Goal: Book appointment/travel/reservation

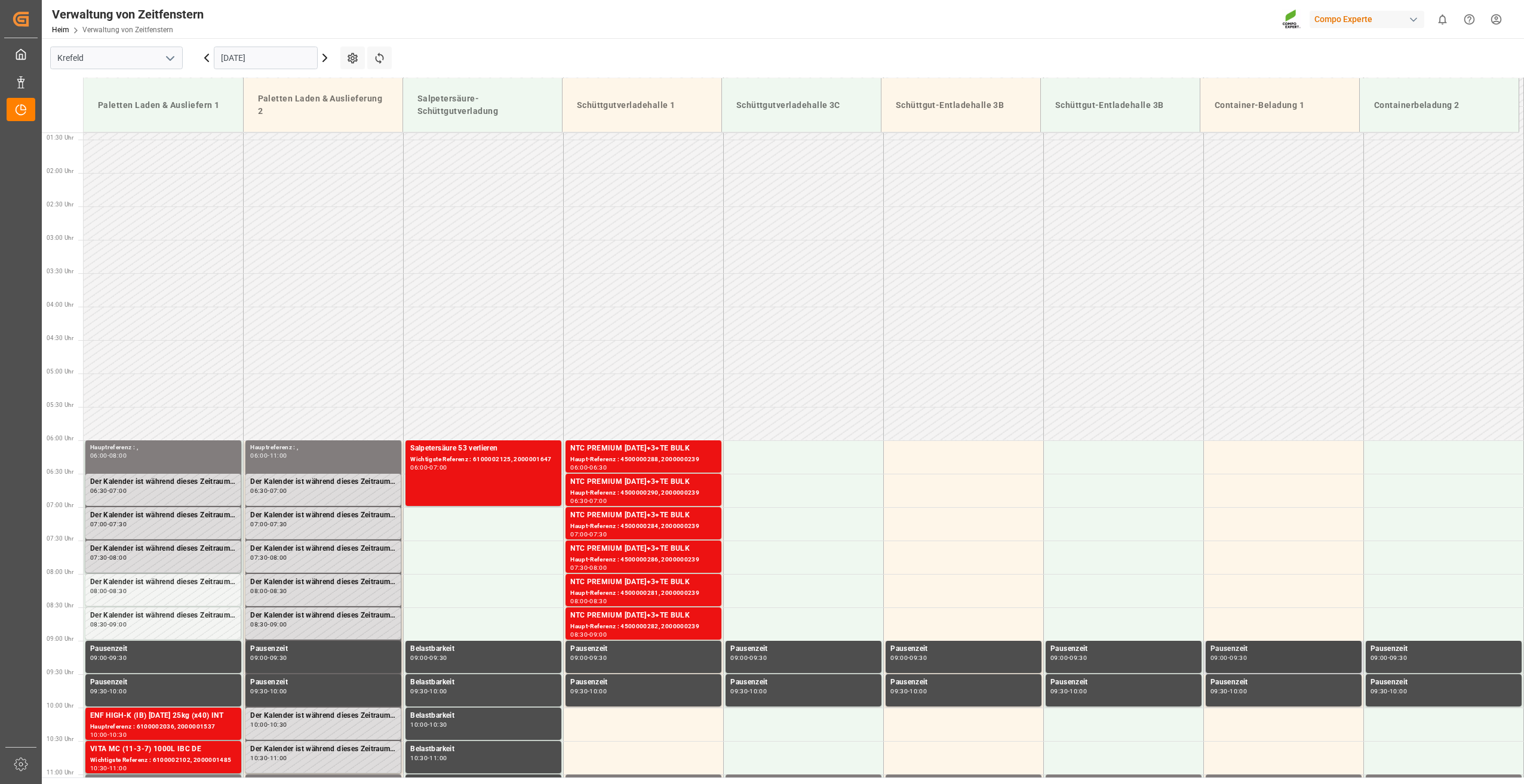
scroll to position [21, 0]
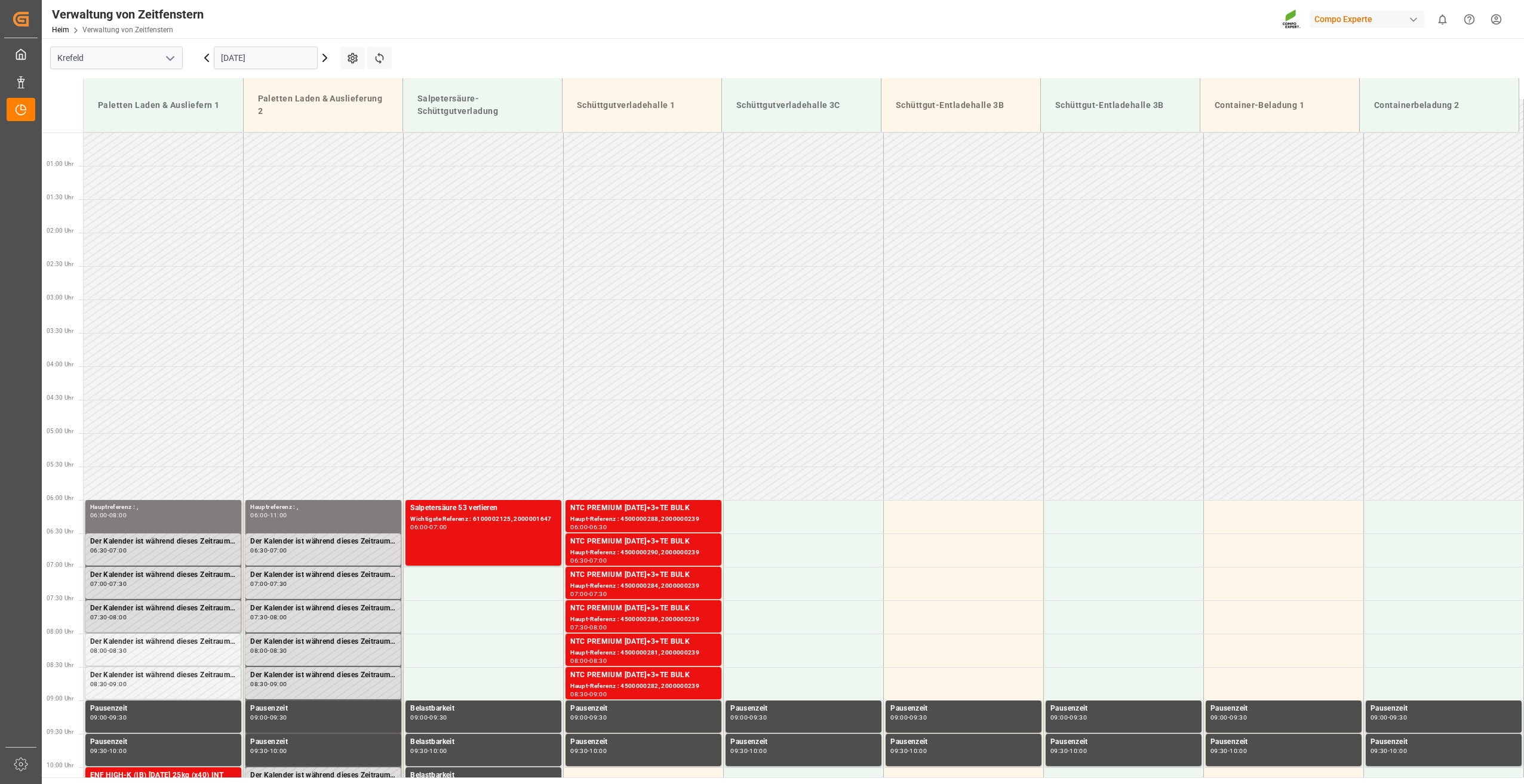
click at [288, 56] on input "[DATE]" at bounding box center [266, 57] width 104 height 22
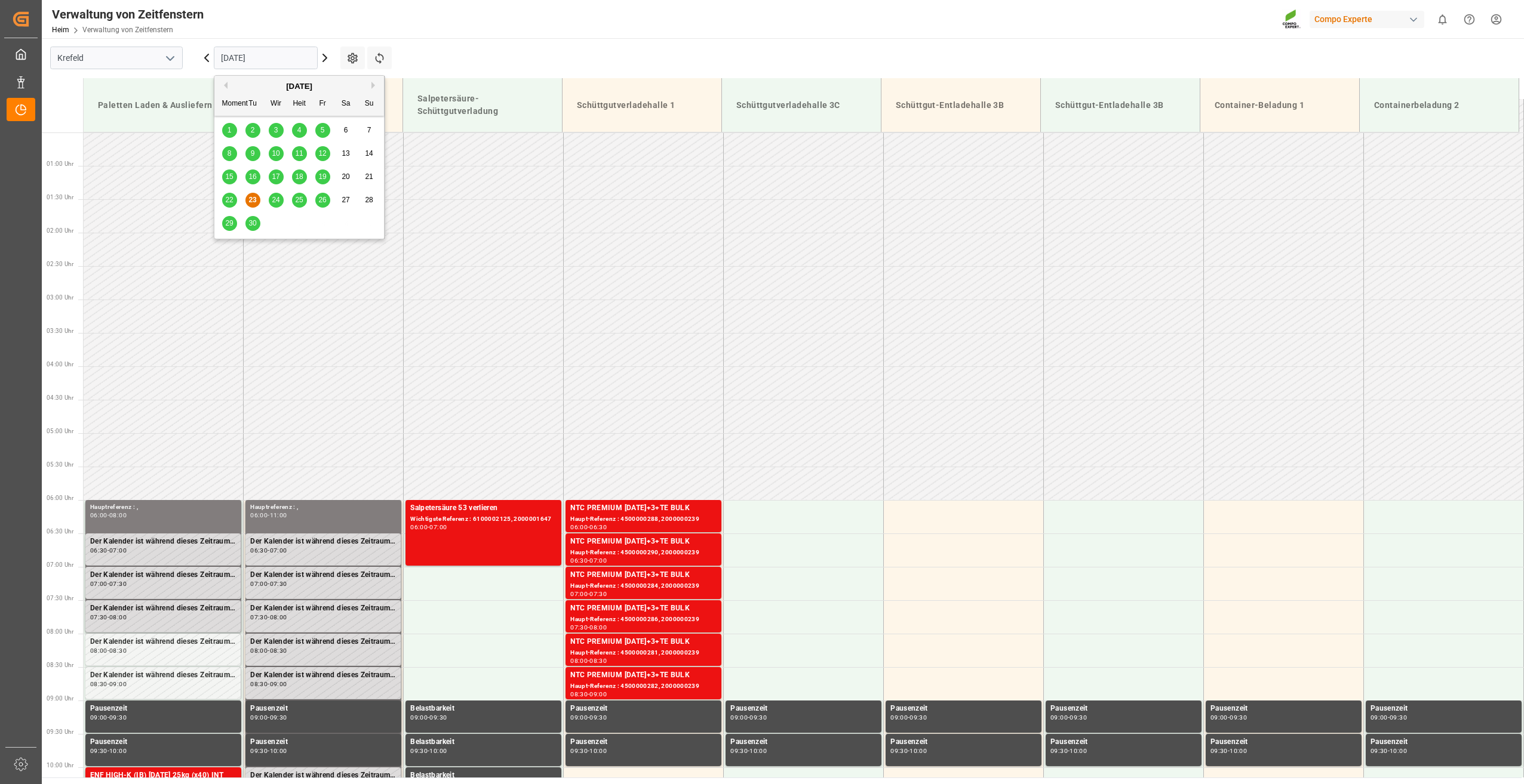
click at [272, 201] on span "24" at bounding box center [275, 200] width 7 height 8
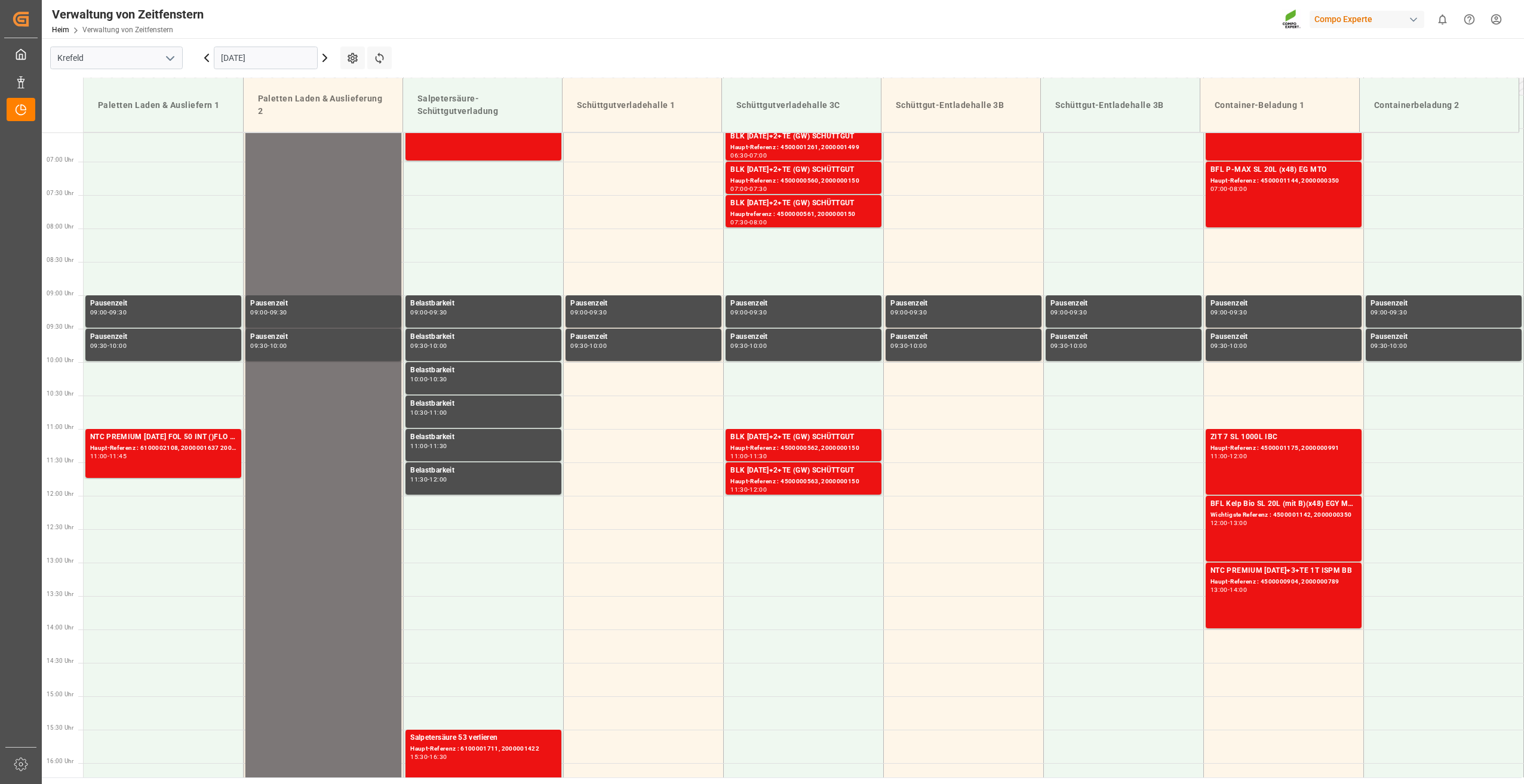
scroll to position [260, 0]
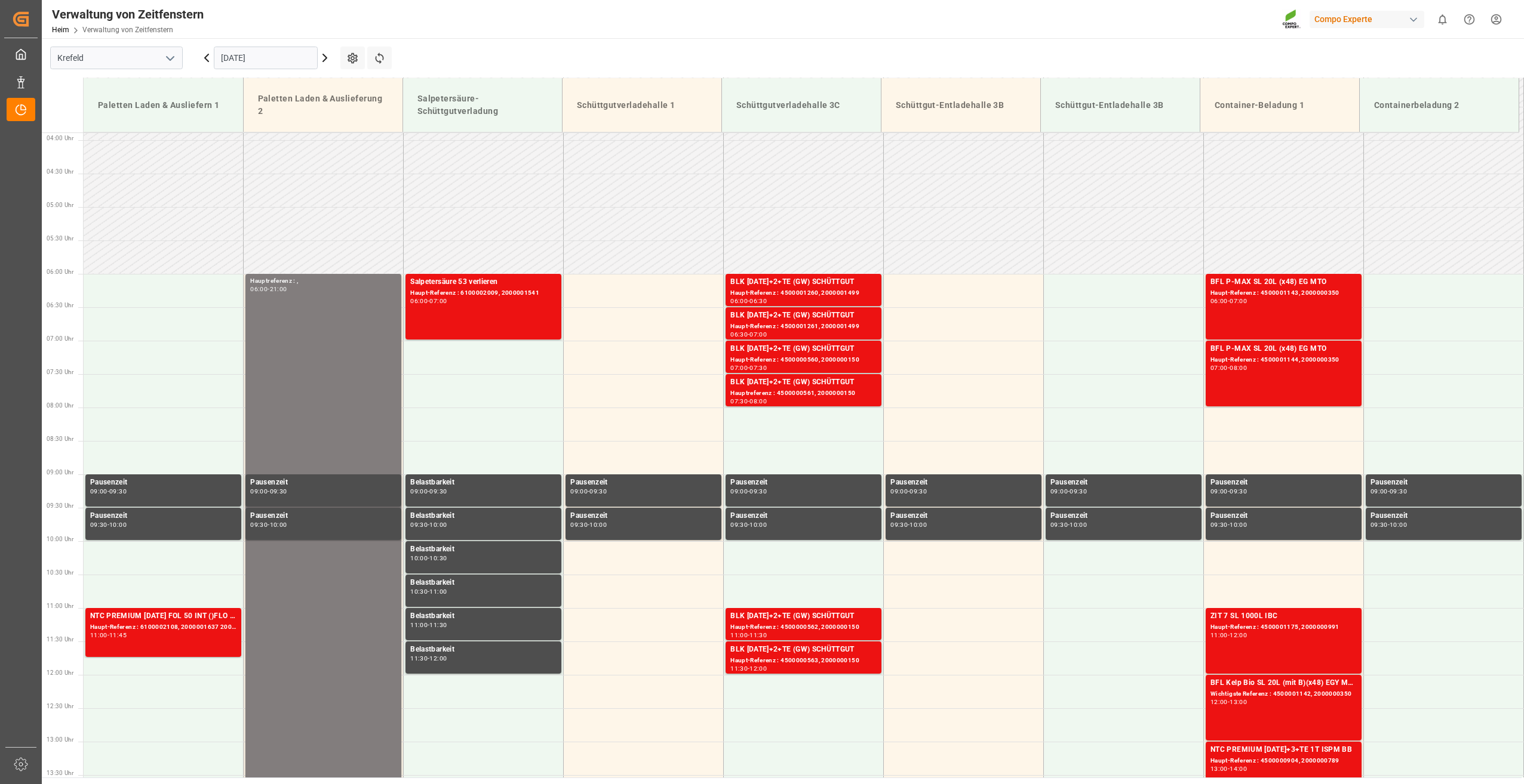
click at [281, 56] on input "[DATE]" at bounding box center [266, 57] width 104 height 22
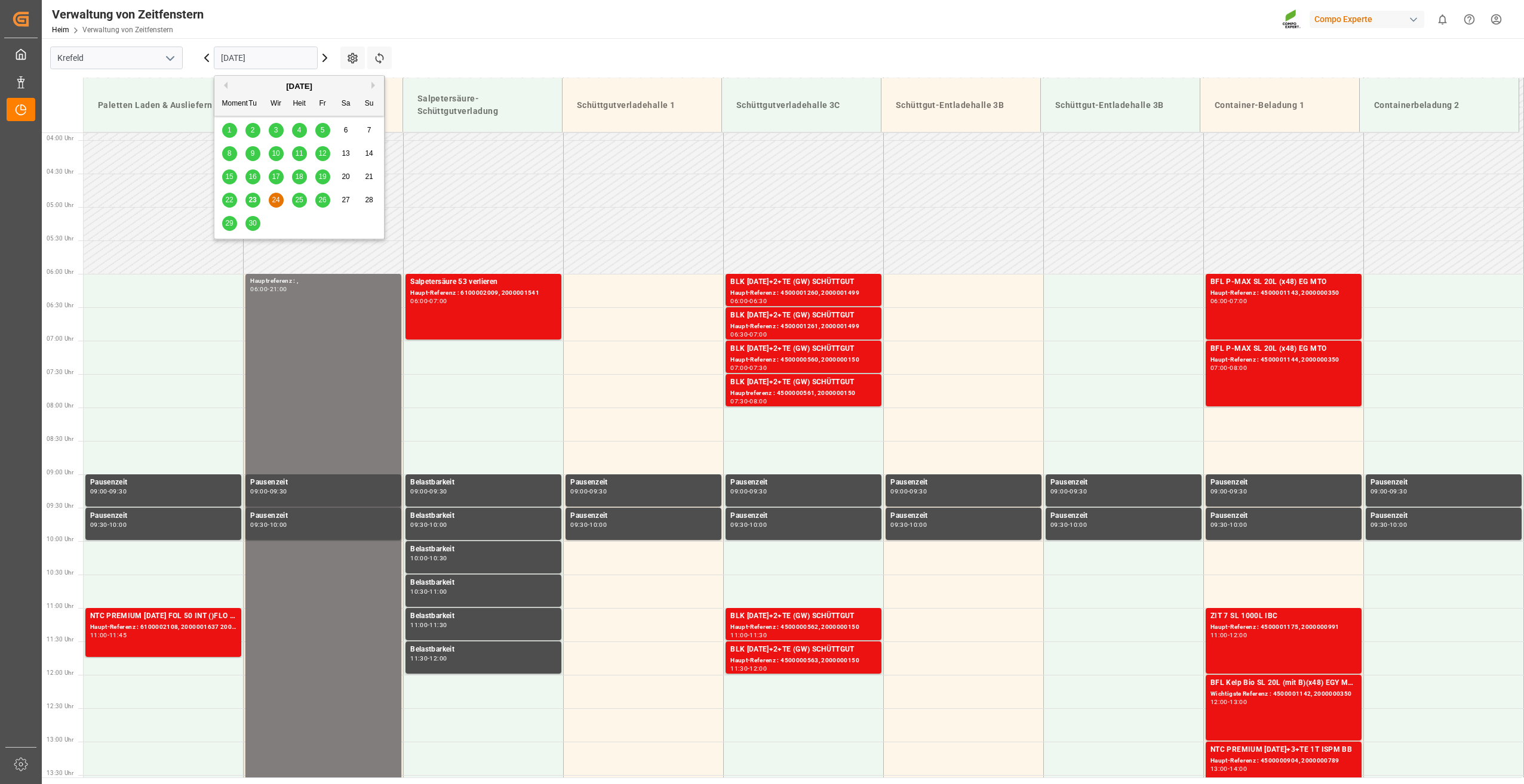
click at [301, 202] on span "25" at bounding box center [298, 200] width 7 height 8
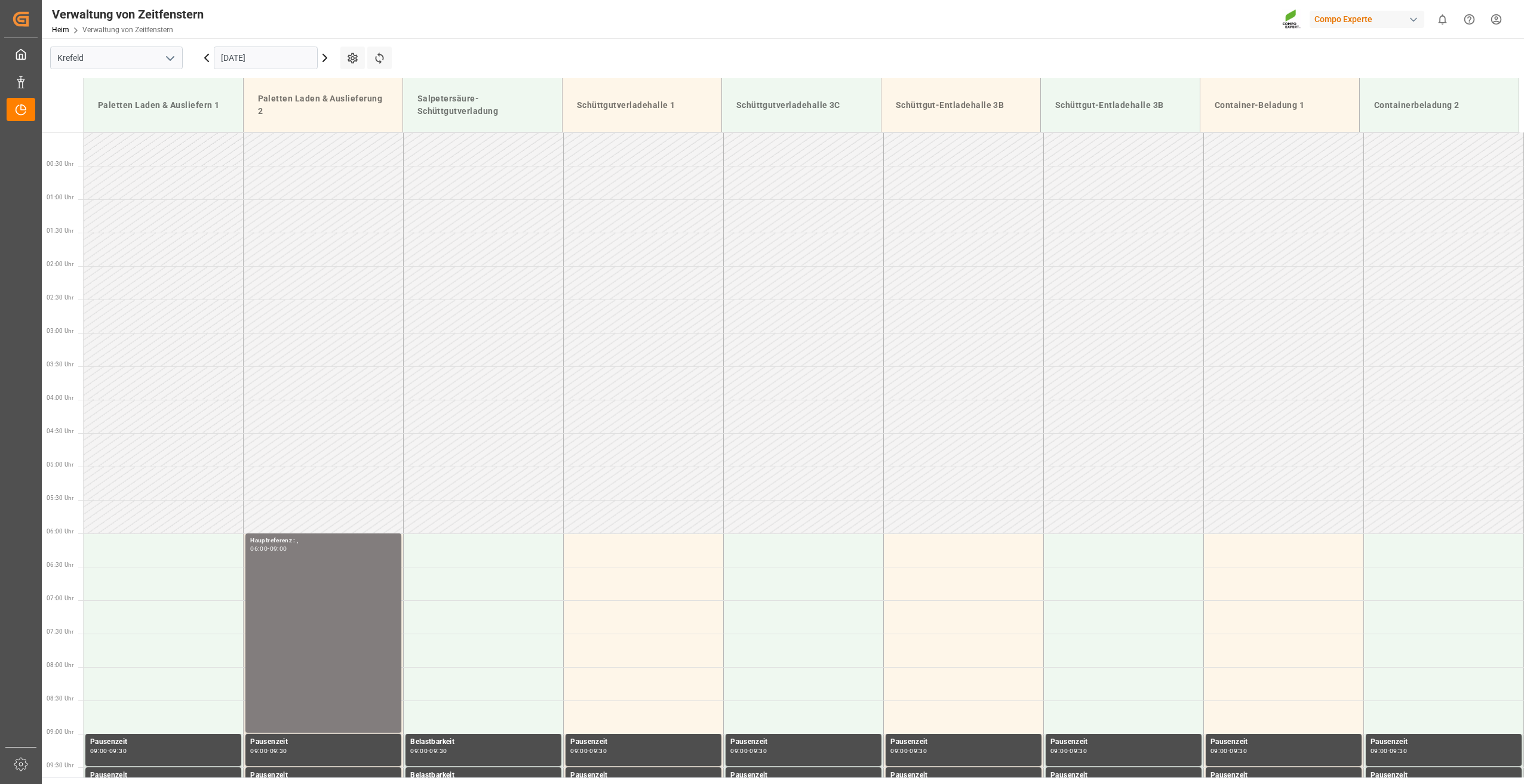
click at [301, 202] on td at bounding box center [324, 216] width 160 height 33
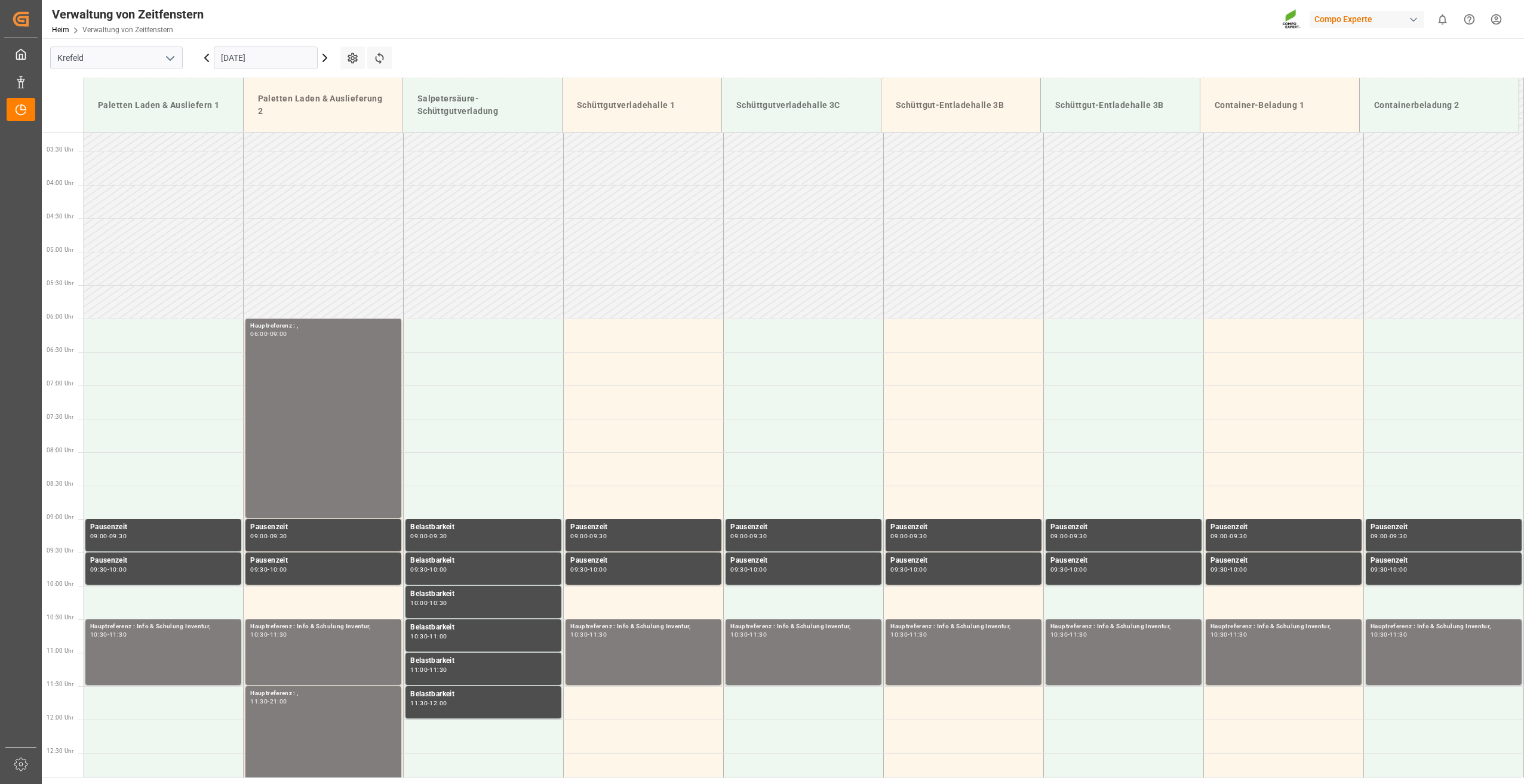
scroll to position [200, 0]
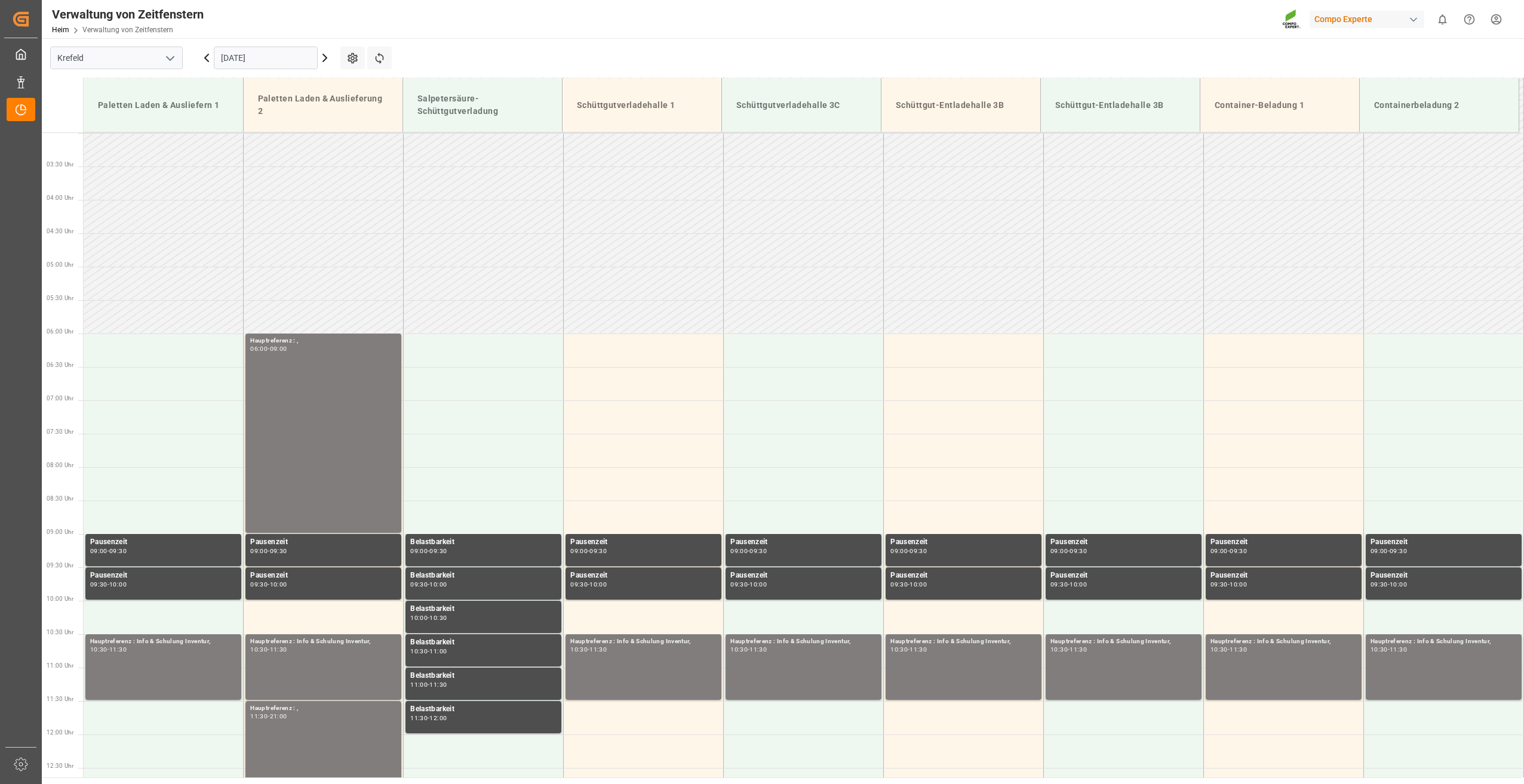
click at [270, 54] on input "[DATE]" at bounding box center [266, 57] width 104 height 22
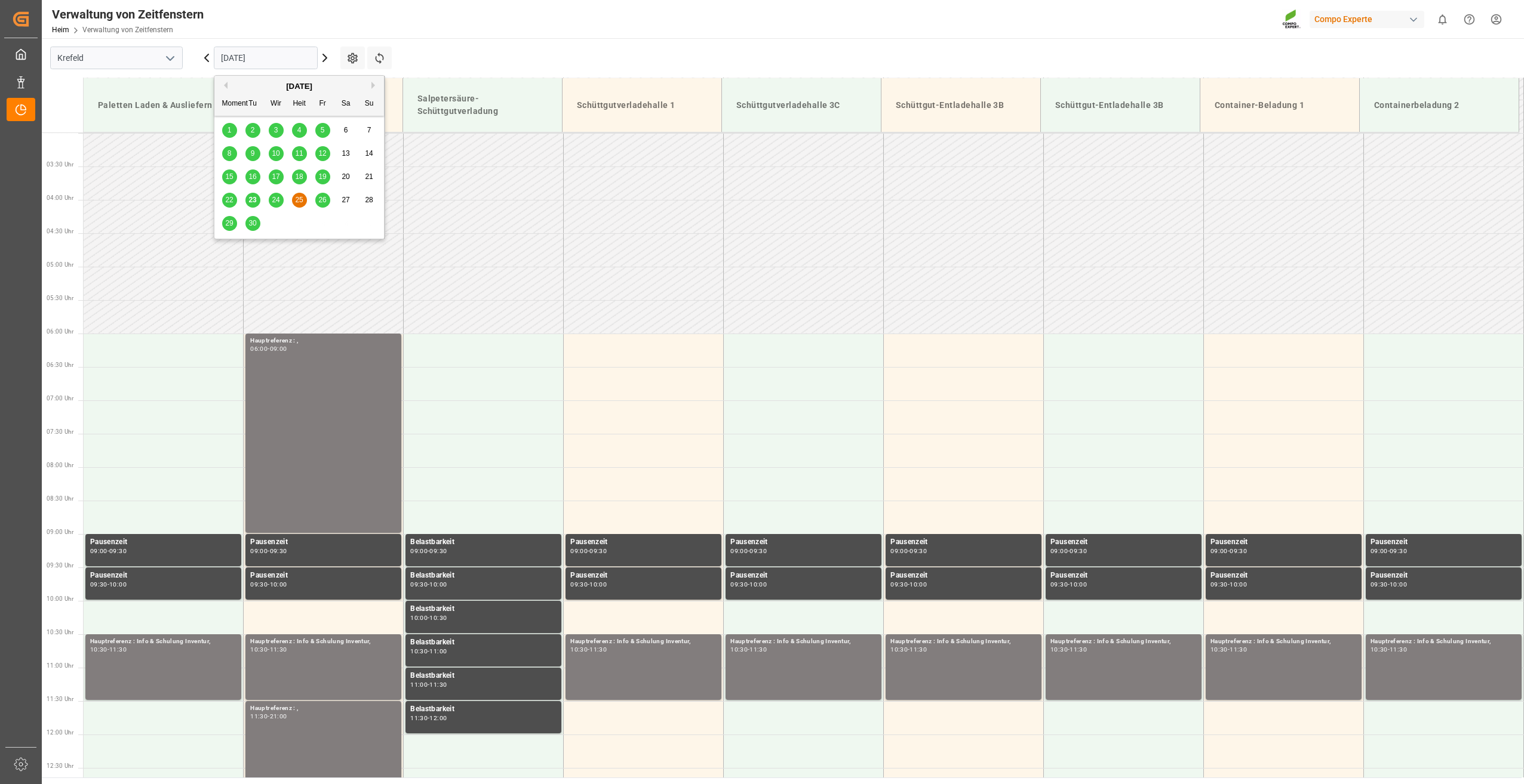
click at [325, 203] on span "26" at bounding box center [321, 200] width 7 height 8
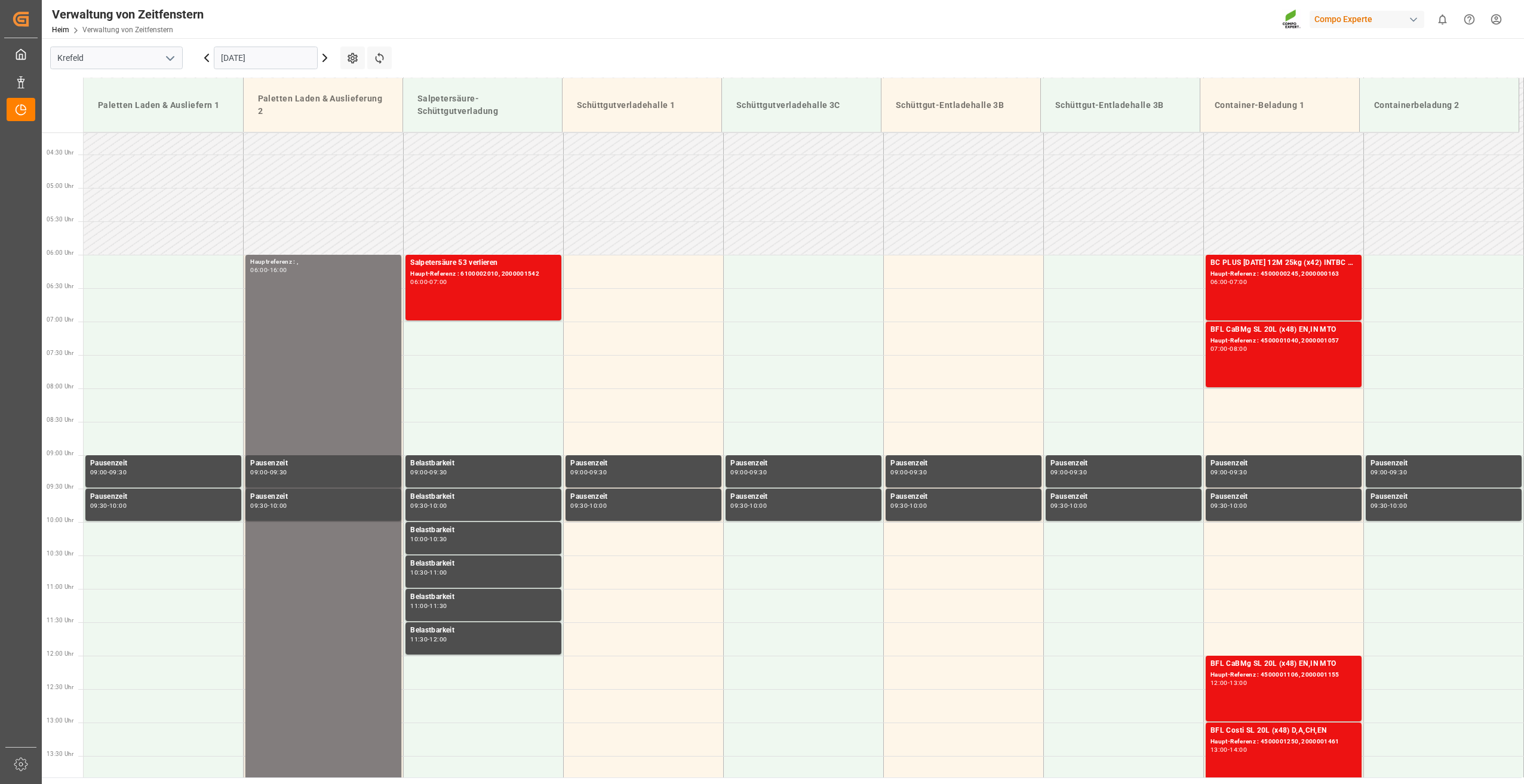
scroll to position [260, 0]
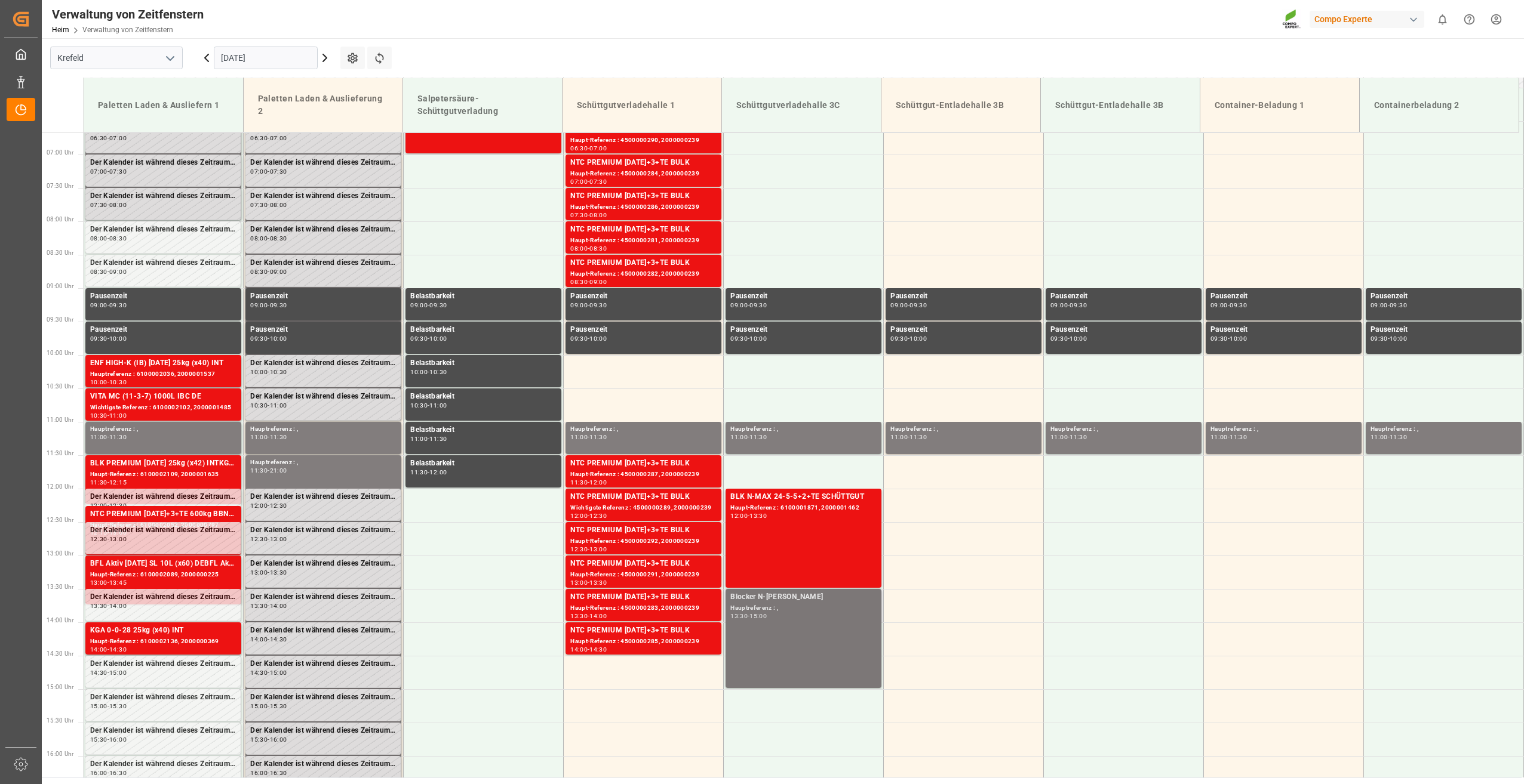
scroll to position [439, 0]
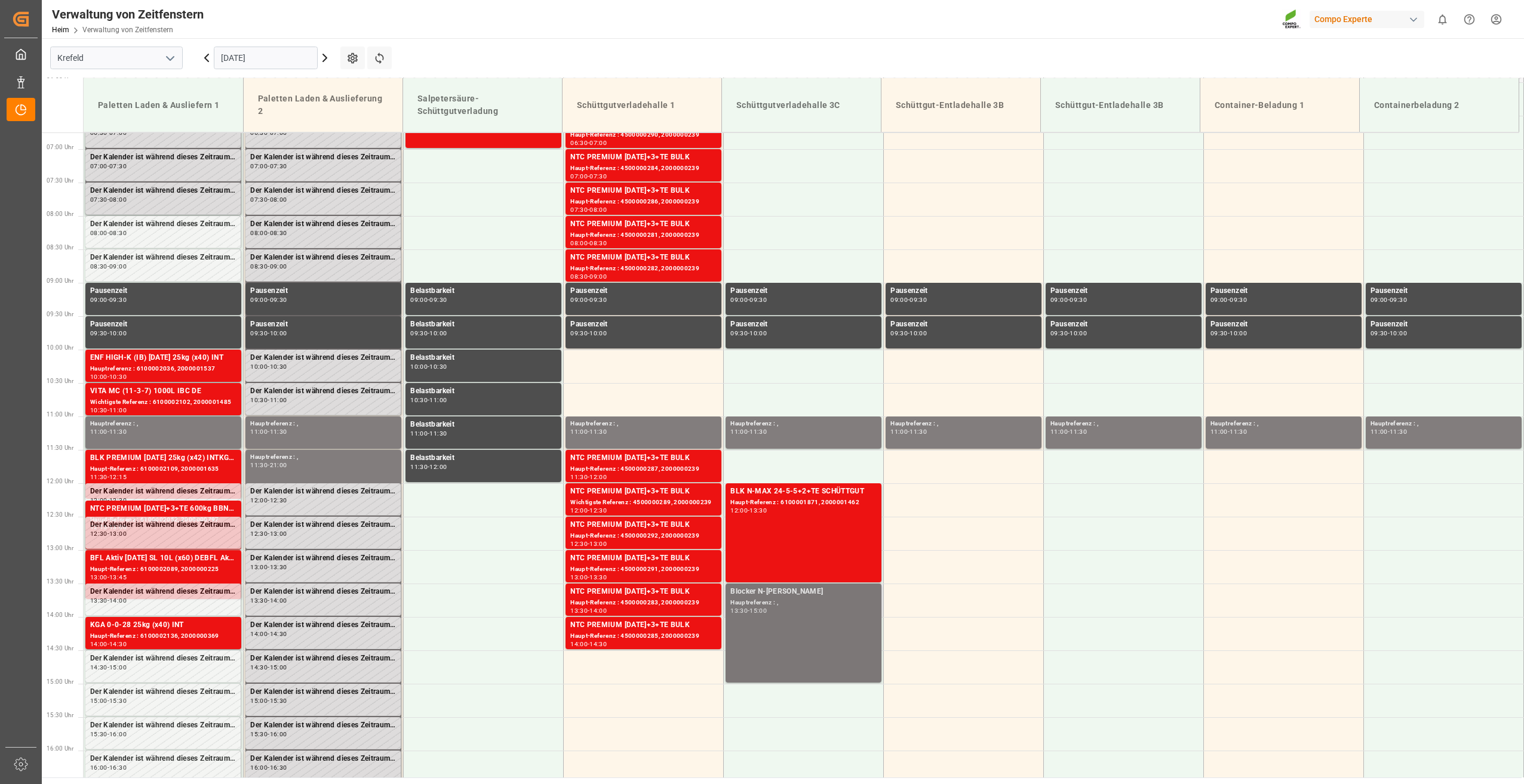
click at [804, 597] on div "Blocker N-[PERSON_NAME]" at bounding box center [804, 592] width 146 height 12
